Goal: Information Seeking & Learning: Learn about a topic

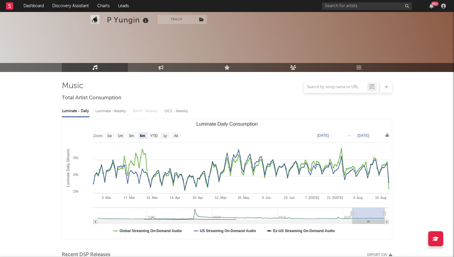
select select "6m"
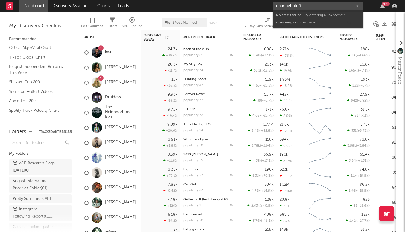
drag, startPoint x: 306, startPoint y: 7, endPoint x: 264, endPoint y: 5, distance: 42.4
click at [266, 5] on nav "Dashboard Discovery Assistant Charts Leads channel bluff 99 +" at bounding box center [202, 6] width 405 height 12
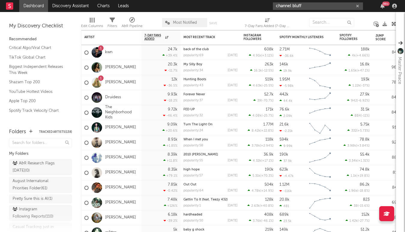
type input "="
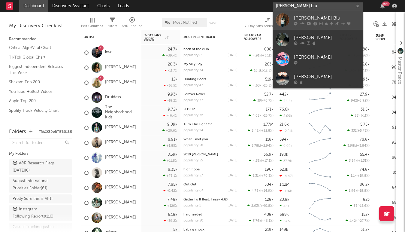
type input "amie blu"
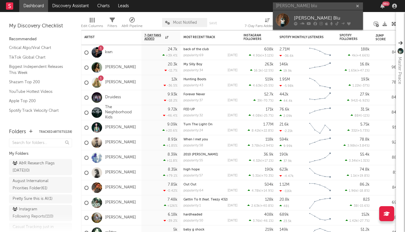
click at [295, 17] on div "[PERSON_NAME] Blu" at bounding box center [327, 17] width 66 height 7
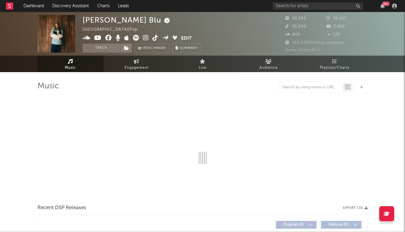
select select "6m"
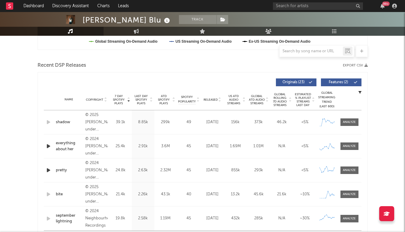
scroll to position [202, 0]
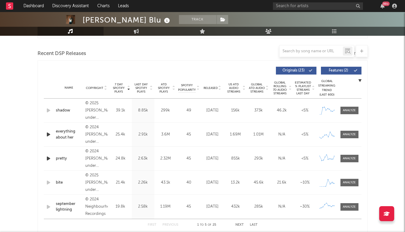
click at [210, 87] on span "Released" at bounding box center [211, 88] width 14 height 4
click at [117, 86] on span "7 Day Spotify Plays" at bounding box center [119, 88] width 16 height 11
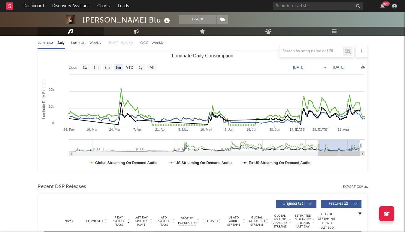
scroll to position [0, 0]
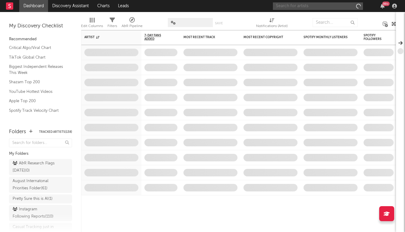
click at [329, 9] on input "text" at bounding box center [318, 6] width 90 height 8
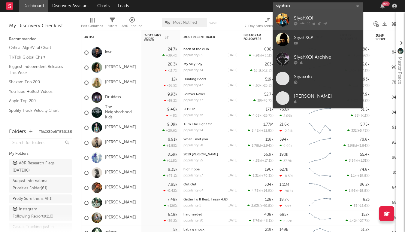
type input "siyahxo"
click at [332, 19] on div "SiyahXO!" at bounding box center [327, 17] width 66 height 7
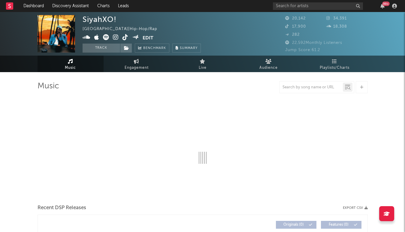
select select "6m"
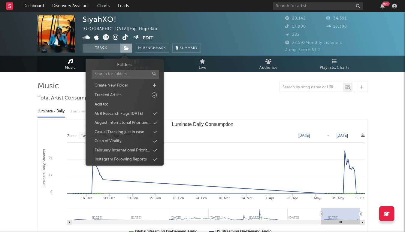
click at [128, 48] on icon at bounding box center [126, 48] width 5 height 4
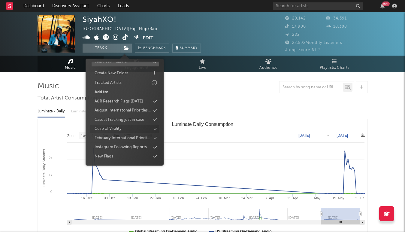
scroll to position [14, 0]
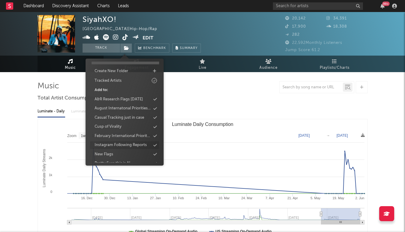
click at [130, 143] on div "Instagram Following Reports" at bounding box center [121, 145] width 52 height 6
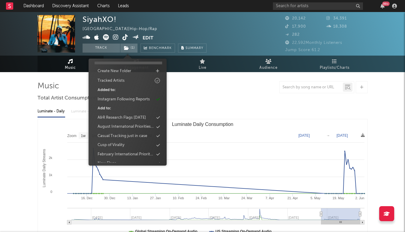
click at [195, 104] on div "Luminate - Daily Luminate - Weekly BMAT - Weekly OCC - Weekly Zoom 1w 1m 3m 6m …" at bounding box center [203, 172] width 330 height 138
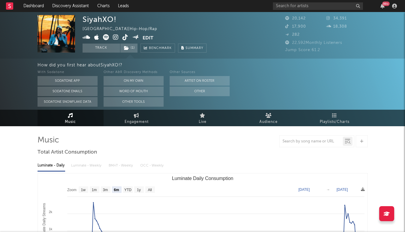
click at [125, 37] on icon at bounding box center [126, 37] width 6 height 6
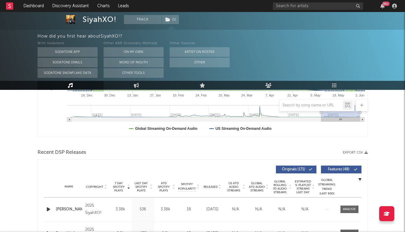
scroll to position [93, 0]
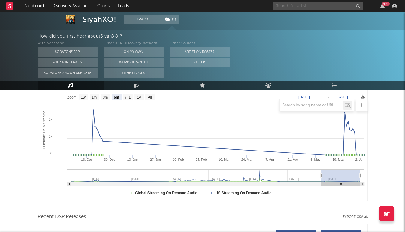
click at [283, 7] on input "text" at bounding box center [318, 6] width 90 height 8
click at [298, 8] on input "mewtone" at bounding box center [318, 6] width 90 height 8
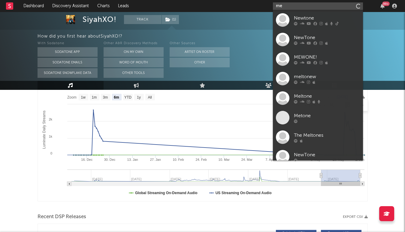
type input "m"
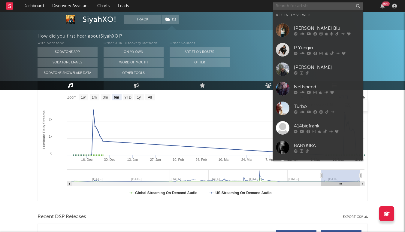
paste input "[URL][DOMAIN_NAME]"
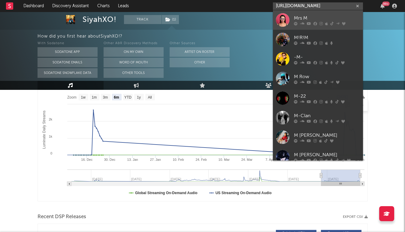
scroll to position [0, 167]
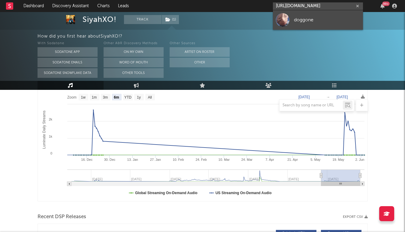
type input "[URL][DOMAIN_NAME]"
click at [291, 21] on link "doggone" at bounding box center [318, 20] width 90 height 20
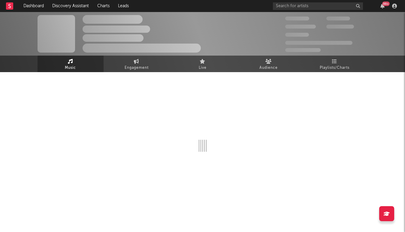
select select "1w"
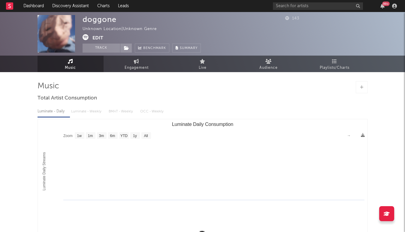
click at [96, 37] on button "Edit" at bounding box center [98, 38] width 11 height 8
click at [96, 37] on body "Dashboard Discovery Assistant Charts Leads 99 + Notifications Settings Mark all…" at bounding box center [202, 153] width 405 height 282
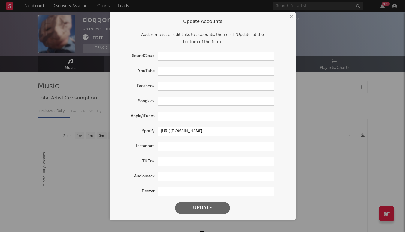
click at [163, 148] on input "text" at bounding box center [216, 146] width 116 height 9
paste input "[URL][DOMAIN_NAME]"
type input "[URL][DOMAIN_NAME]"
click at [175, 202] on button "Update" at bounding box center [202, 208] width 55 height 12
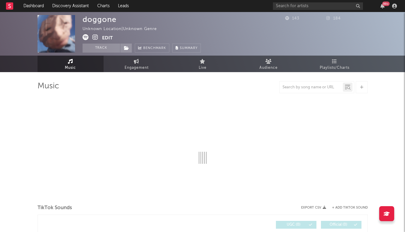
select select "1w"
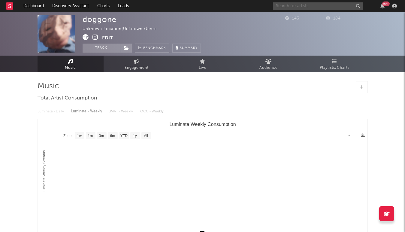
click at [296, 5] on input "text" at bounding box center [318, 6] width 90 height 8
type input "beau"
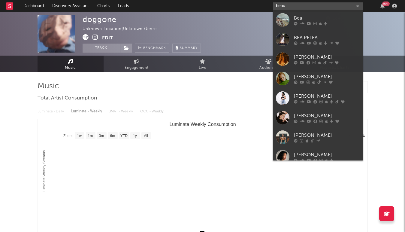
click at [107, 38] on button "Edit" at bounding box center [107, 38] width 11 height 8
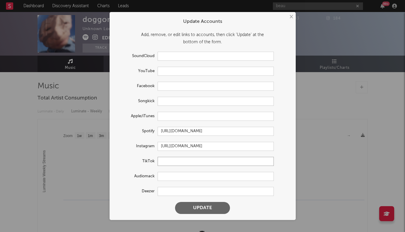
click at [165, 161] on input "text" at bounding box center [216, 161] width 116 height 9
paste input "[URL][DOMAIN_NAME]"
type input "[URL][DOMAIN_NAME]"
click at [175, 202] on button "Update" at bounding box center [202, 208] width 55 height 12
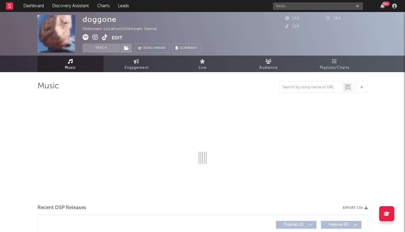
select select "1w"
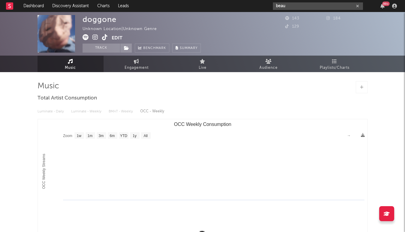
click at [298, 9] on input "beau" at bounding box center [318, 6] width 90 height 8
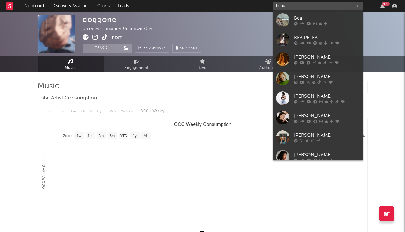
click at [296, 8] on input "beau" at bounding box center [318, 6] width 90 height 8
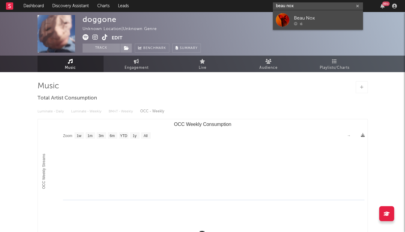
type input "beau nox"
click at [327, 22] on div at bounding box center [327, 24] width 66 height 4
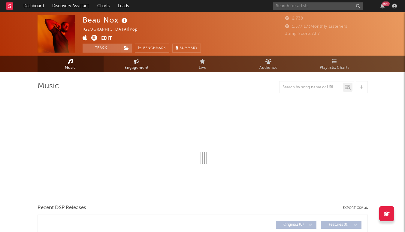
select select "6m"
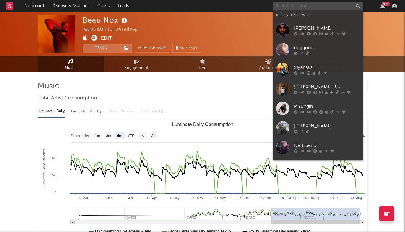
click at [291, 6] on input "text" at bounding box center [318, 6] width 90 height 8
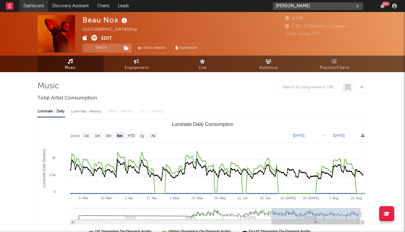
type input "[PERSON_NAME]"
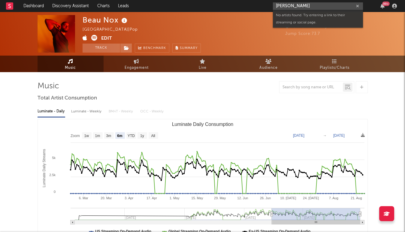
drag, startPoint x: 305, startPoint y: 7, endPoint x: 259, endPoint y: 4, distance: 46.0
click at [259, 5] on nav "Dashboard Discovery Assistant Charts Leads [PERSON_NAME] 99 +" at bounding box center [202, 6] width 405 height 12
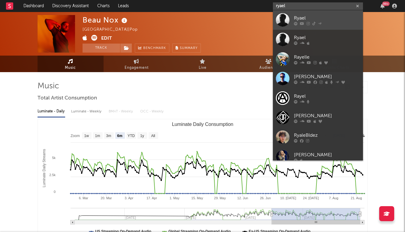
type input "ryael"
click at [293, 17] on link "Ryael" at bounding box center [318, 20] width 90 height 20
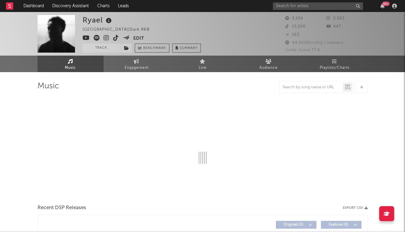
select select "1w"
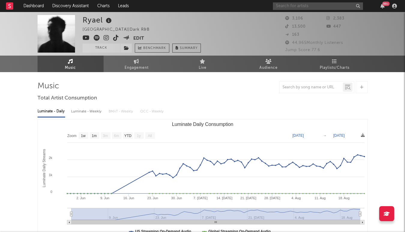
click at [281, 7] on input "text" at bounding box center [318, 6] width 90 height 8
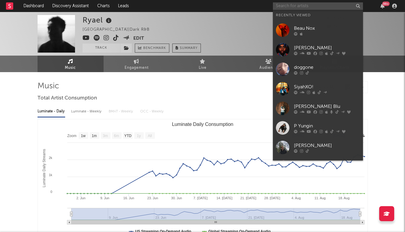
type input "m"
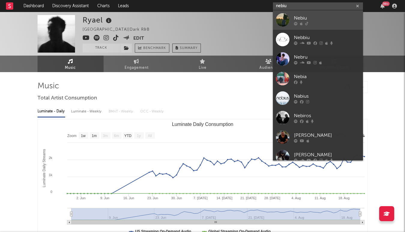
type input "nebiu"
click at [287, 20] on div at bounding box center [283, 20] width 14 height 14
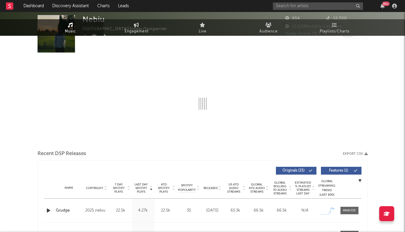
select select "1w"
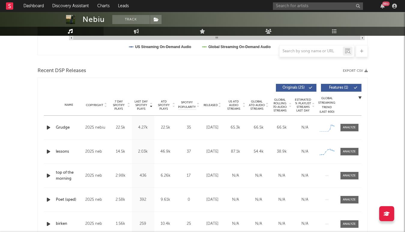
scroll to position [202, 0]
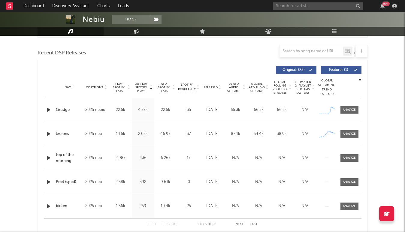
click at [210, 89] on div "Released" at bounding box center [212, 87] width 20 height 5
click at [115, 87] on span "7 Day Spotify Plays" at bounding box center [119, 87] width 16 height 11
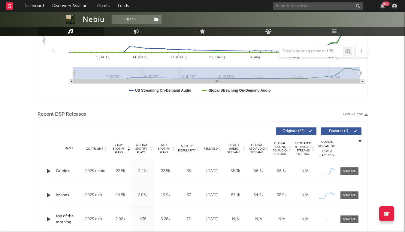
scroll to position [32, 0]
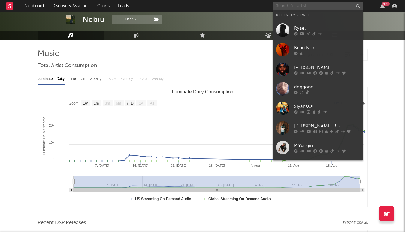
click at [298, 2] on input "text" at bounding box center [318, 6] width 90 height 8
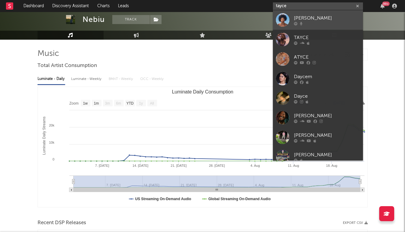
type input "tayce"
click at [317, 17] on div "[PERSON_NAME]" at bounding box center [327, 17] width 66 height 7
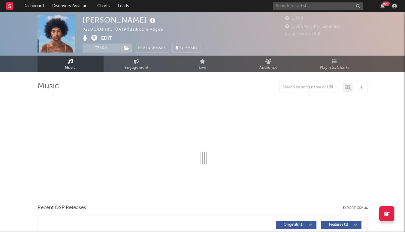
select select "1w"
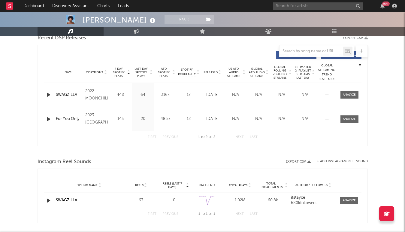
scroll to position [206, 0]
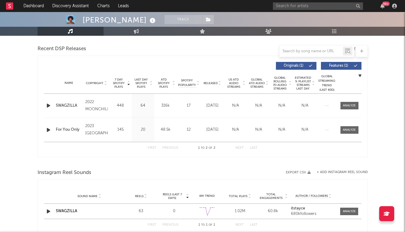
click at [50, 106] on icon "button" at bounding box center [48, 106] width 6 height 8
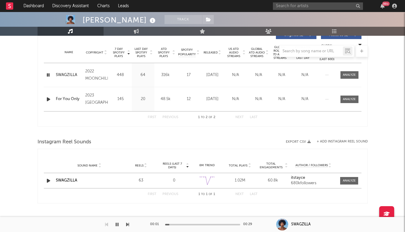
click at [199, 224] on div at bounding box center [202, 225] width 75 height 2
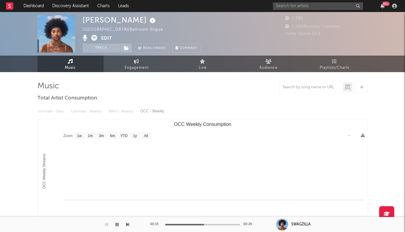
scroll to position [2, 0]
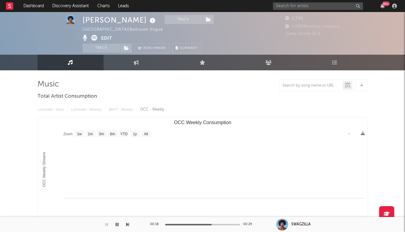
click at [118, 224] on button "button" at bounding box center [117, 224] width 6 height 15
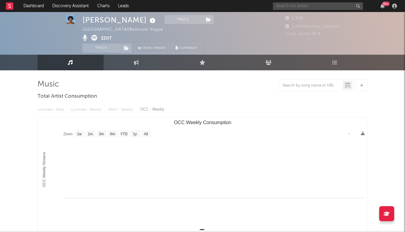
click at [296, 3] on input "text" at bounding box center [318, 6] width 90 height 8
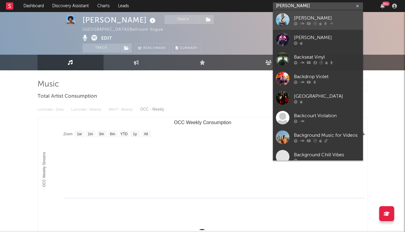
type input "[PERSON_NAME]"
click at [292, 20] on link "[PERSON_NAME]" at bounding box center [318, 20] width 90 height 20
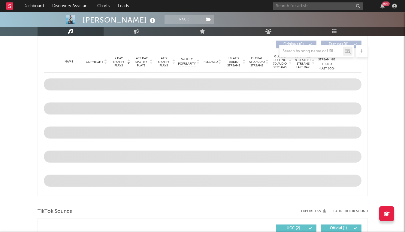
select select "6m"
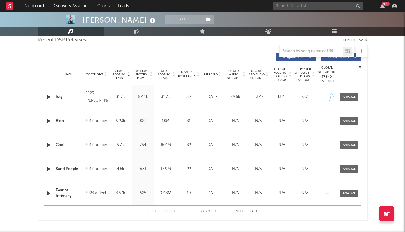
scroll to position [214, 0]
click at [217, 74] on span "Released" at bounding box center [211, 75] width 14 height 4
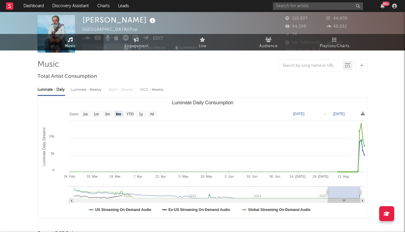
scroll to position [0, 0]
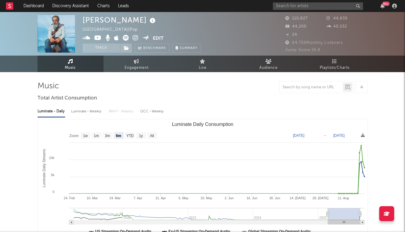
click at [136, 38] on icon at bounding box center [136, 38] width 6 height 6
click at [125, 35] on icon at bounding box center [126, 38] width 6 height 6
click at [124, 46] on icon at bounding box center [126, 48] width 5 height 4
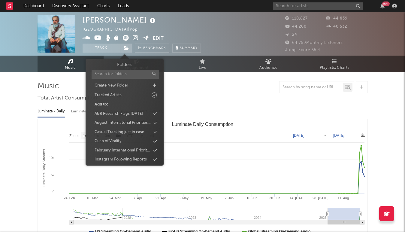
click at [335, 106] on div "Luminate - Daily Luminate - Weekly BMAT - Weekly OCC - Weekly Zoom 1w 1m 3m 6m …" at bounding box center [203, 172] width 330 height 138
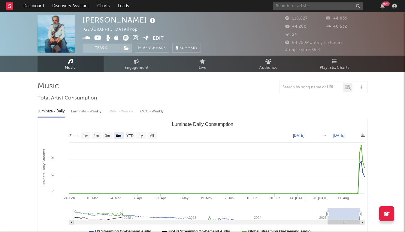
click at [294, 10] on div "99 +" at bounding box center [336, 6] width 126 height 12
click at [290, 8] on input "text" at bounding box center [318, 6] width 90 height 8
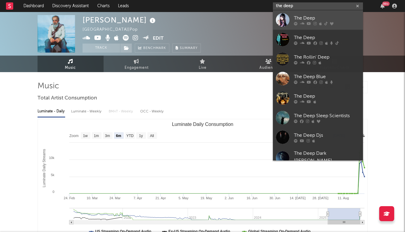
type input "the deep"
click at [280, 18] on div at bounding box center [283, 20] width 14 height 14
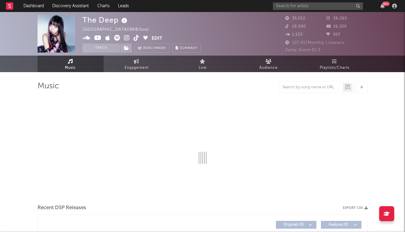
select select "1w"
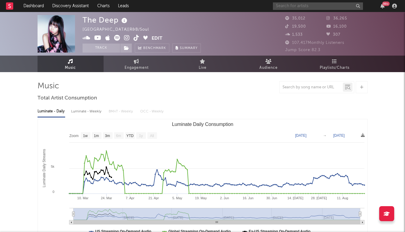
click at [284, 3] on input "text" at bounding box center [318, 6] width 90 height 8
click at [292, 6] on input "text" at bounding box center [318, 6] width 90 height 8
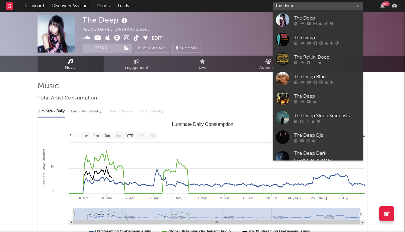
click at [302, 6] on input "the deep" at bounding box center [318, 6] width 90 height 8
type input "the deep"
drag, startPoint x: 302, startPoint y: 6, endPoint x: 270, endPoint y: 6, distance: 31.5
click at [270, 6] on nav "Dashboard Discovery Assistant Charts Leads the deep 99 +" at bounding box center [202, 6] width 405 height 12
